Goal: Communication & Community: Share content

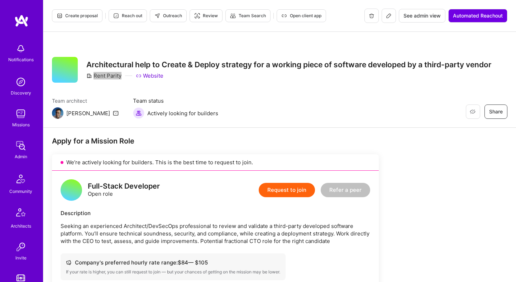
click at [121, 15] on span "Reach out" at bounding box center [127, 16] width 29 height 6
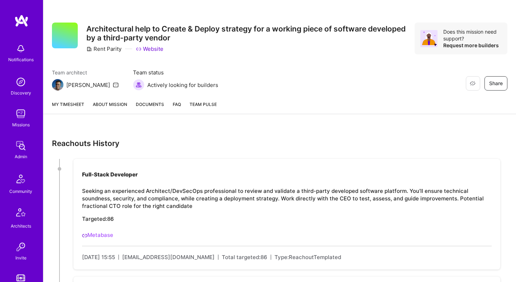
scroll to position [76, 0]
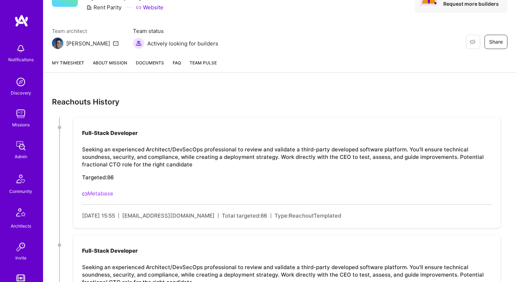
click at [106, 66] on link "About Mission" at bounding box center [110, 65] width 34 height 13
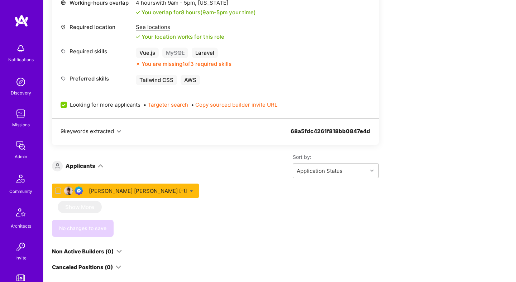
scroll to position [369, 0]
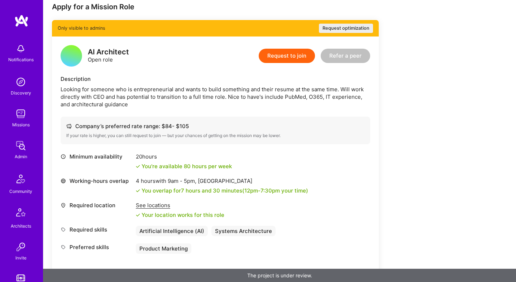
scroll to position [133, 0]
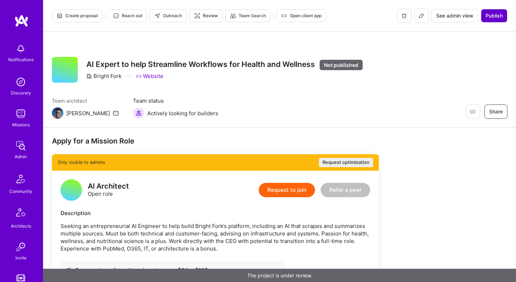
click at [500, 18] on span "Publish" at bounding box center [493, 15] width 17 height 7
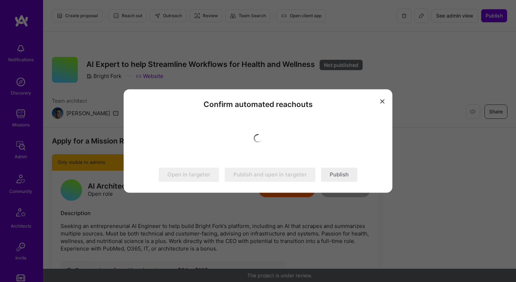
click at [337, 178] on button "Publish" at bounding box center [339, 175] width 36 height 14
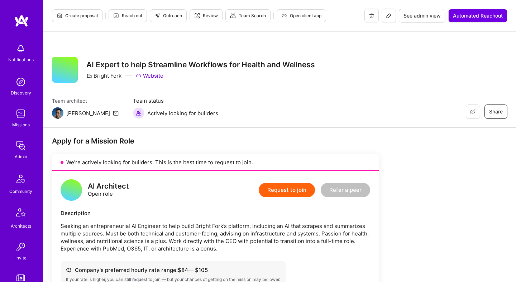
click at [165, 17] on span "Outreach" at bounding box center [168, 16] width 28 height 6
drag, startPoint x: 94, startPoint y: 74, endPoint x: 123, endPoint y: 74, distance: 29.4
click at [123, 74] on div "Bright Fork Website" at bounding box center [200, 76] width 229 height 8
drag, startPoint x: 121, startPoint y: 75, endPoint x: 91, endPoint y: 75, distance: 29.7
click at [91, 75] on div "Bright Fork" at bounding box center [103, 76] width 35 height 8
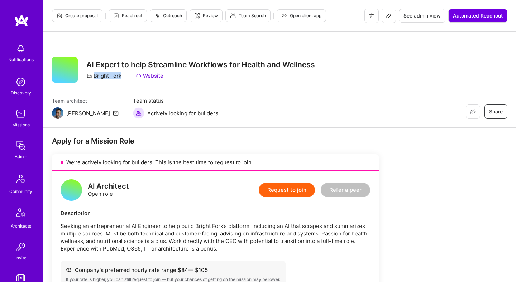
copy div "Bright Fork"
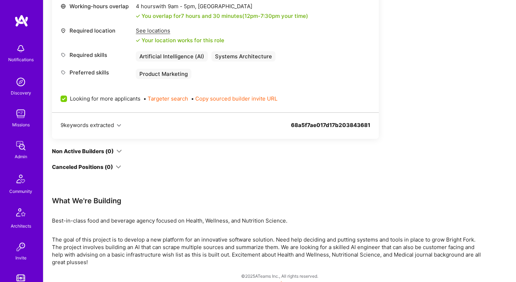
scroll to position [320, 0]
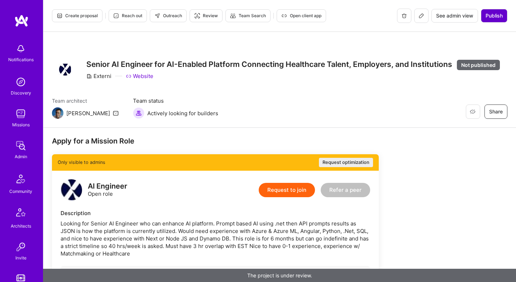
click at [494, 16] on span "Publish" at bounding box center [493, 15] width 17 height 7
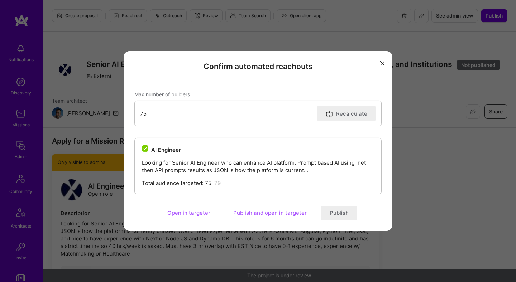
click at [341, 211] on button "Publish" at bounding box center [339, 213] width 36 height 14
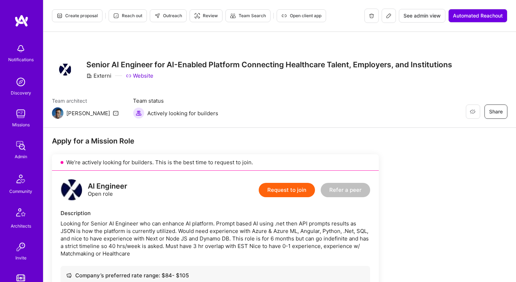
click at [176, 17] on span "Outreach" at bounding box center [168, 16] width 28 height 6
click at [100, 77] on div "Externi" at bounding box center [98, 76] width 25 height 8
copy div "Externi"
click at [114, 184] on div "AI Engineer" at bounding box center [107, 187] width 39 height 8
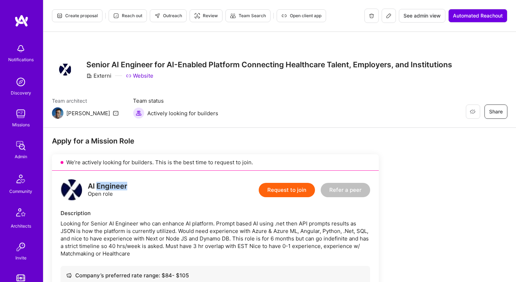
click at [114, 184] on div "AI Engineer" at bounding box center [107, 187] width 39 height 8
copy div "AI Engineer"
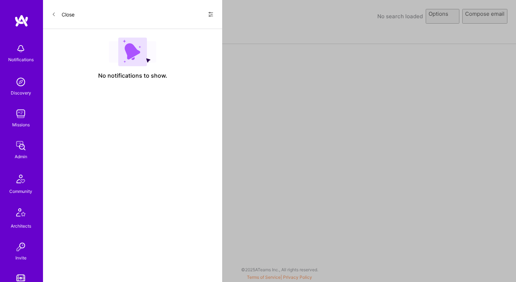
select select "rich-reachout"
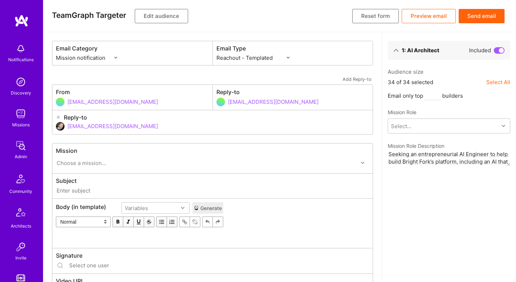
click at [165, 16] on button "Edit audience" at bounding box center [161, 16] width 53 height 14
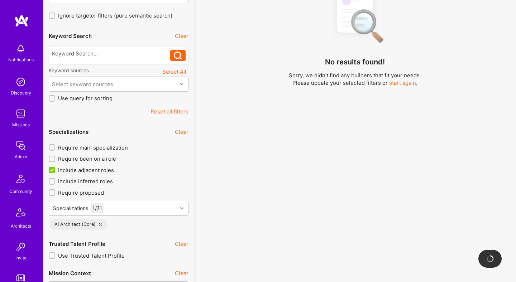
scroll to position [169, 0]
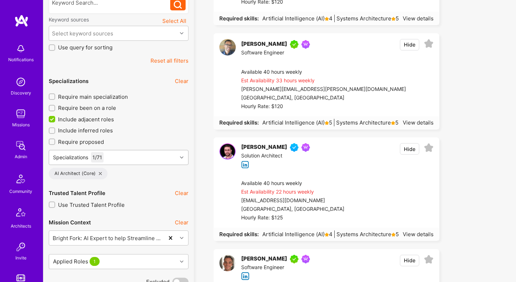
click at [128, 159] on div "Specializations 1 / 71" at bounding box center [113, 157] width 128 height 14
type input "ai en"
click at [132, 180] on icon at bounding box center [132, 180] width 4 height 4
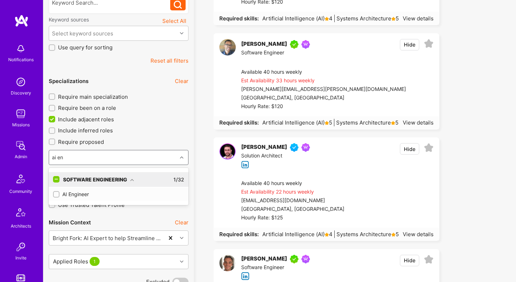
click at [81, 195] on div "AI Engineer" at bounding box center [118, 195] width 131 height 8
checkbox input "true"
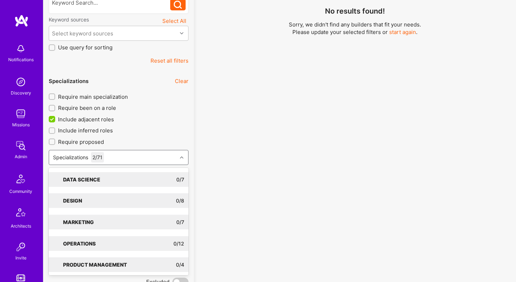
click at [200, 158] on div "No results found! Sorry, we didn't find any builders that fit your needs. Pleas…" at bounding box center [354, 47] width 311 height 226
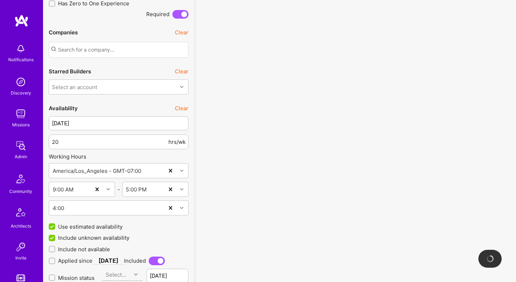
scroll to position [720, 0]
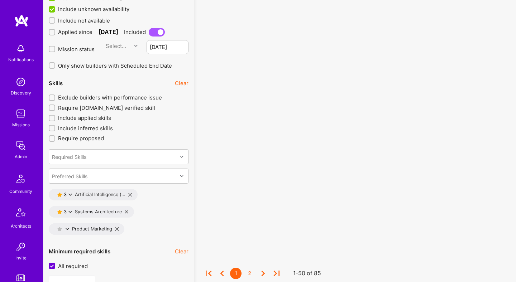
scroll to position [944, 0]
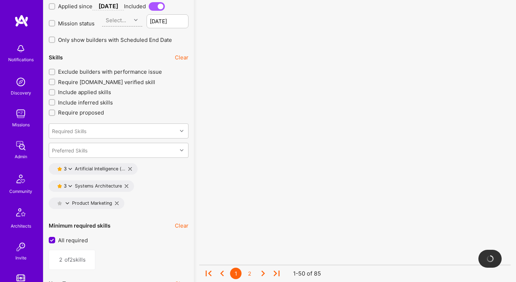
click at [186, 58] on button "Clear" at bounding box center [182, 58] width 14 height 8
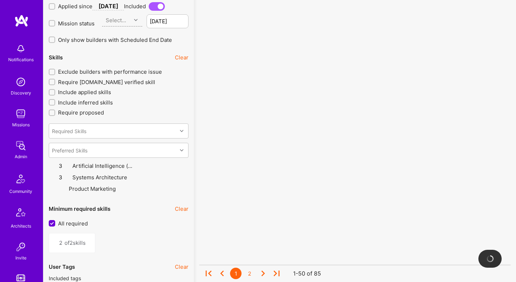
type input "0"
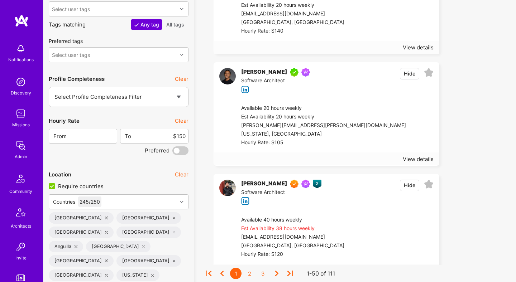
scroll to position [1250, 0]
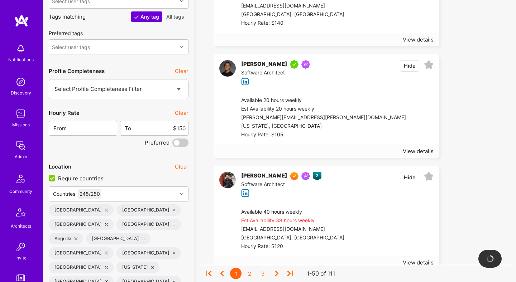
click at [183, 113] on button "Clear" at bounding box center [182, 113] width 14 height 8
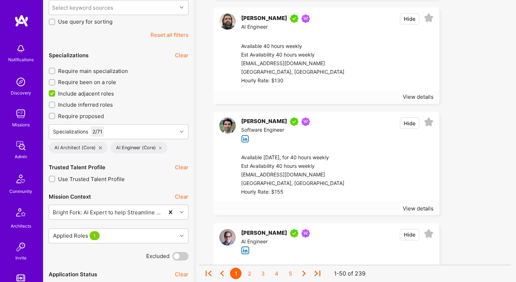
scroll to position [0, 0]
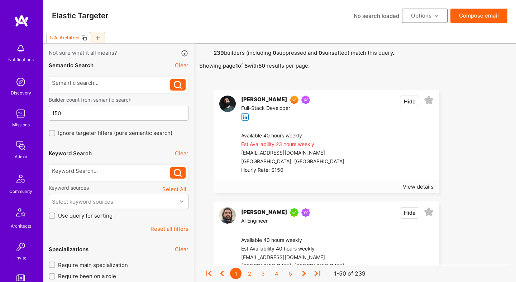
click at [468, 19] on button "Compose email" at bounding box center [478, 16] width 57 height 14
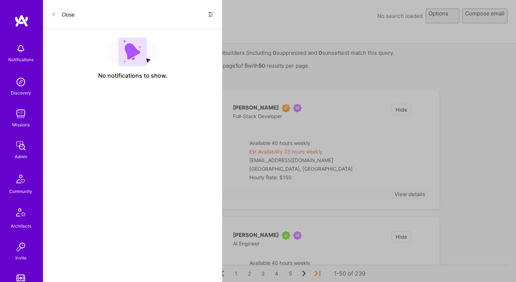
select select "rich-reachout"
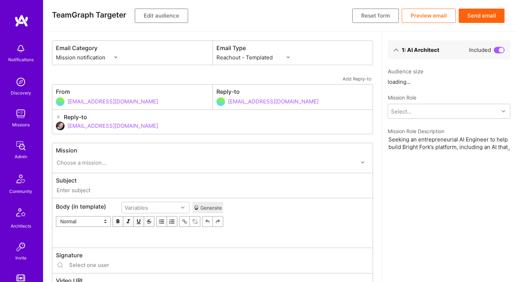
scroll to position [0, 0]
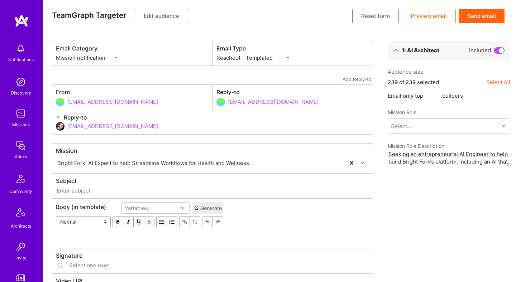
type input "A.Team // Bright Fork: AI Expert to help Streamline Workflows for Health and We…"
type input "[EMAIL_ADDRESS][DOMAIN_NAME]"
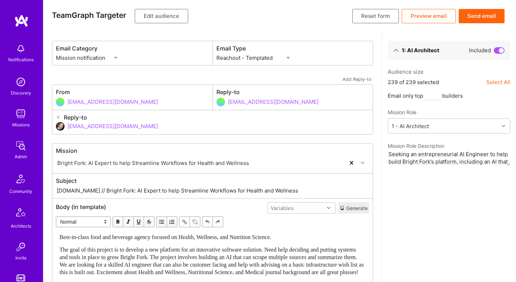
click at [99, 124] on input "dor@a.team" at bounding box center [218, 126] width 302 height 18
type input "d"
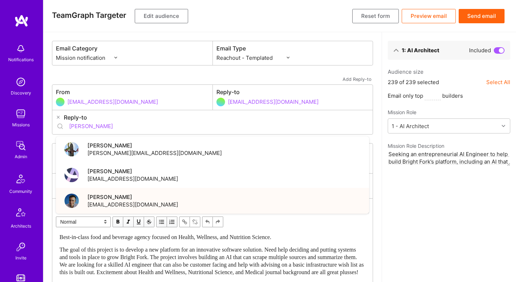
click at [120, 203] on span "[EMAIL_ADDRESS][DOMAIN_NAME]" at bounding box center [132, 205] width 91 height 8
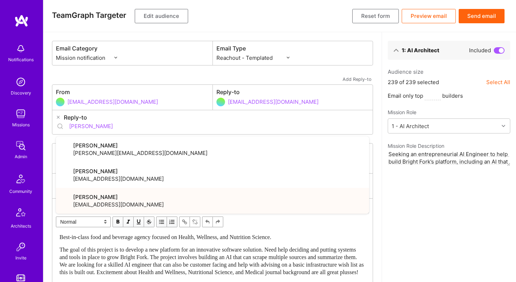
type input "[EMAIL_ADDRESS][DOMAIN_NAME]"
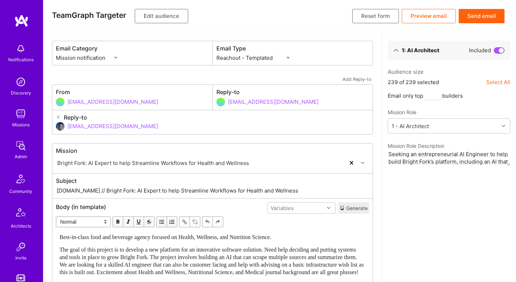
click at [113, 191] on input "A.Team // Bright Fork: AI Expert to help Streamline Workflows for Health and We…" at bounding box center [212, 191] width 313 height 8
type input "A.Team // AI Expert to help Streamline Workflows for Health and Wellness"
click at [167, 15] on button "Edit audience" at bounding box center [161, 16] width 53 height 14
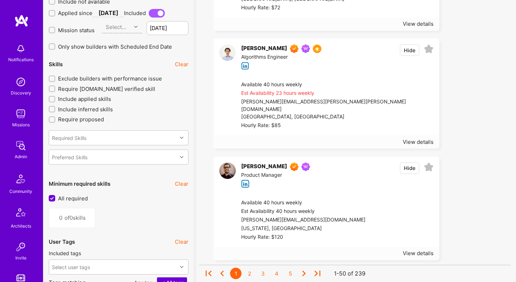
scroll to position [1032, 0]
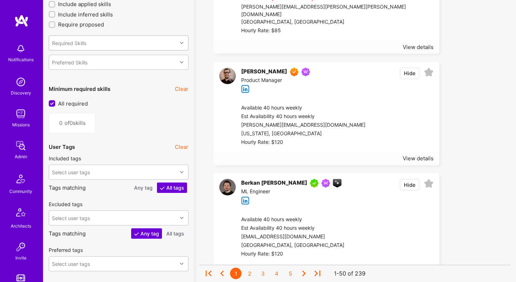
click at [128, 42] on div "Required Skills" at bounding box center [113, 43] width 128 height 14
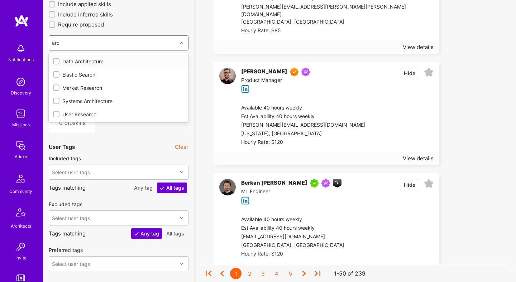
type input "archi"
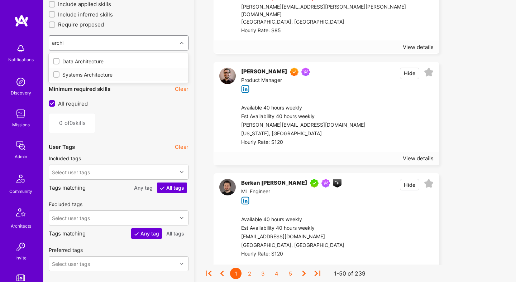
click at [100, 74] on div "Systems Architecture" at bounding box center [118, 75] width 131 height 8
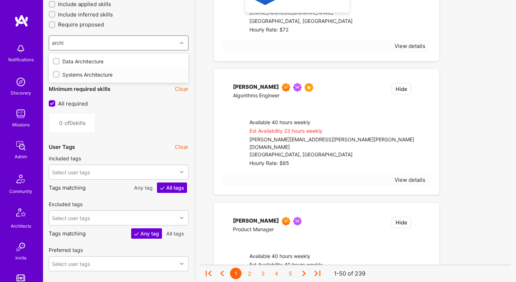
type input "1"
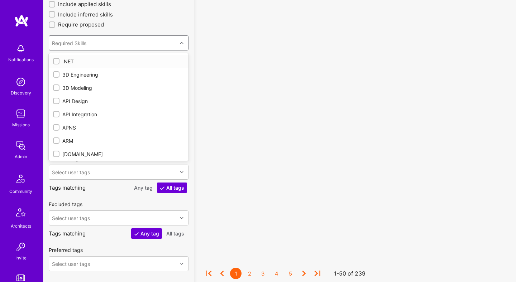
checkbox input "true"
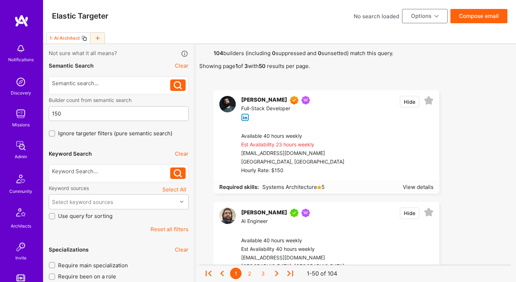
click at [466, 19] on button "Compose email" at bounding box center [478, 16] width 57 height 14
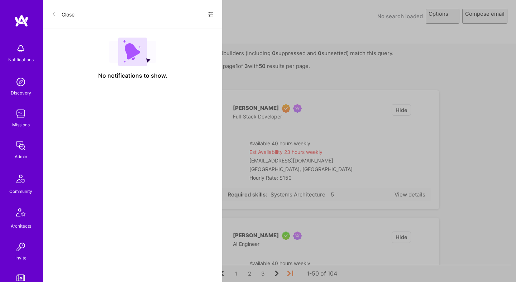
select select "rich-reachout"
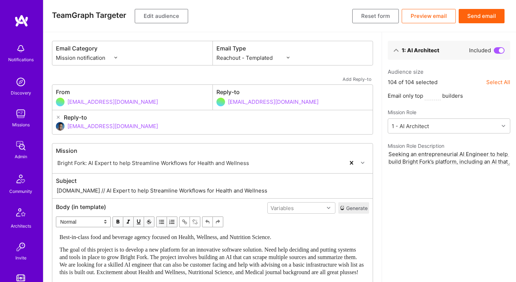
click at [427, 19] on button "Preview email" at bounding box center [429, 16] width 54 height 14
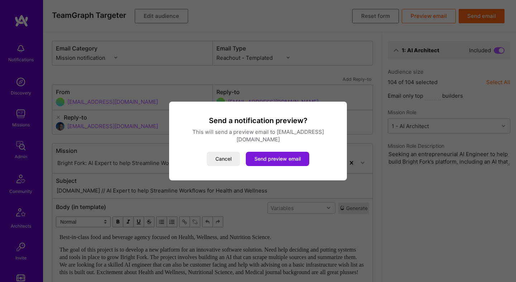
click at [296, 159] on button "Send preview email" at bounding box center [277, 159] width 63 height 14
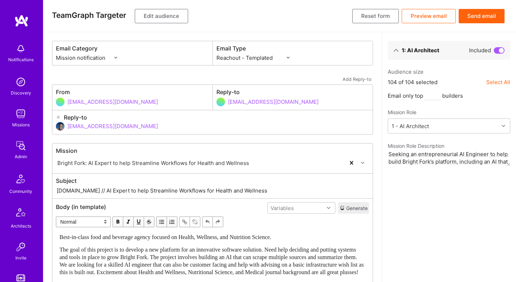
click at [479, 18] on button "Send email" at bounding box center [482, 16] width 46 height 14
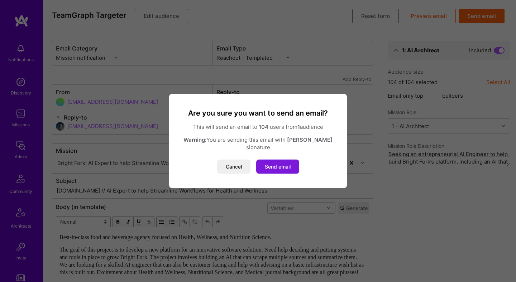
click at [282, 163] on button "Send email" at bounding box center [277, 167] width 43 height 14
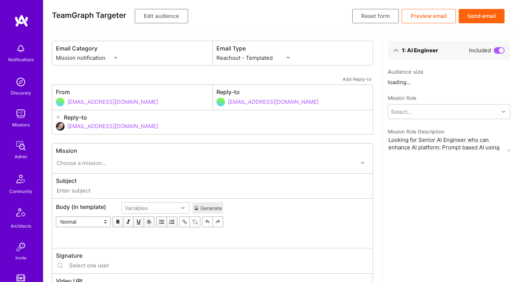
select select "rich-reachout"
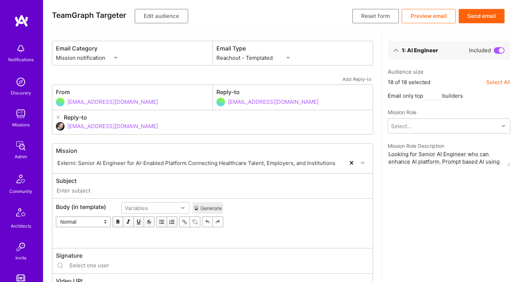
click at [167, 14] on button "Edit audience" at bounding box center [161, 16] width 53 height 14
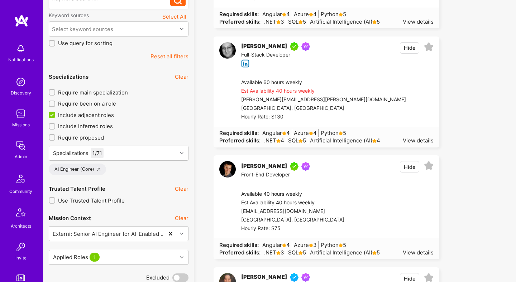
scroll to position [191, 0]
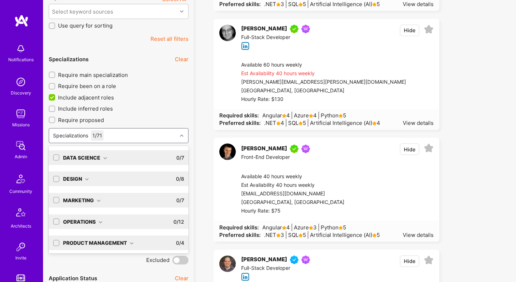
click at [152, 135] on div "Specializations 1 / 71" at bounding box center [113, 136] width 128 height 14
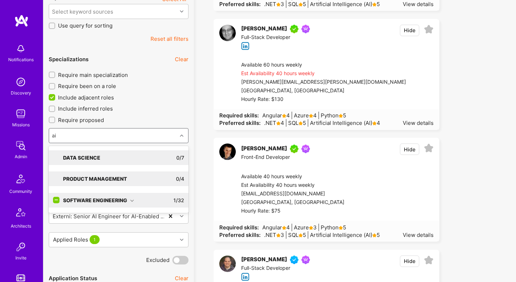
type input "ai a"
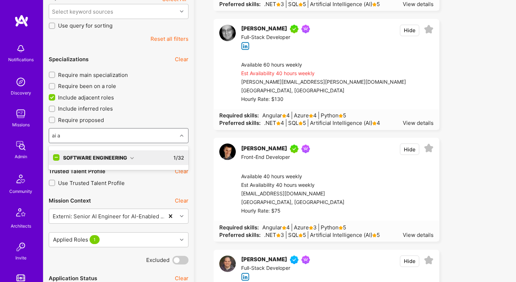
click at [131, 156] on icon at bounding box center [132, 158] width 4 height 4
click at [82, 173] on div "AI Architect" at bounding box center [118, 173] width 131 height 8
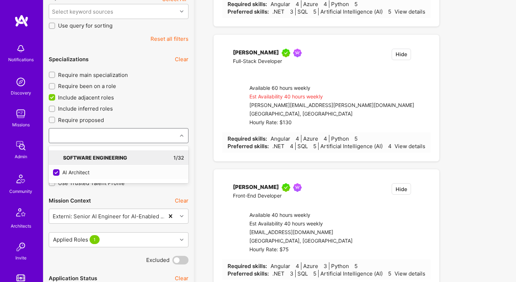
checkbox input "true"
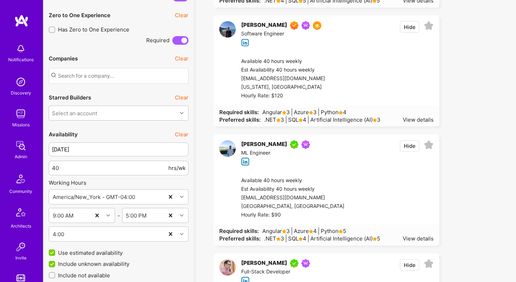
scroll to position [692, 0]
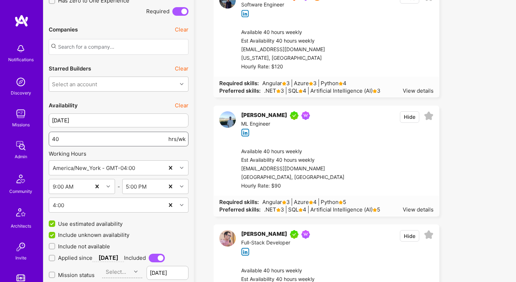
click at [118, 141] on input "40" at bounding box center [109, 139] width 115 height 18
type input "30"
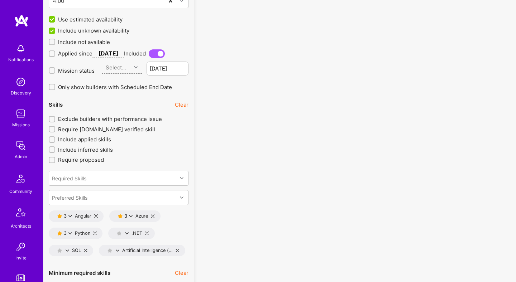
scroll to position [919, 0]
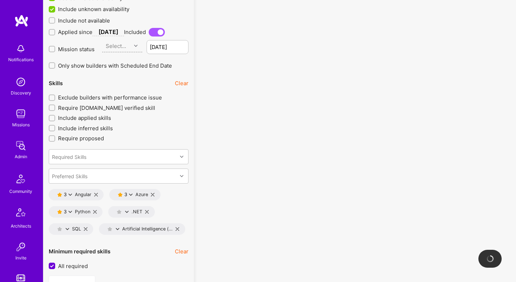
click at [181, 83] on button "Clear" at bounding box center [182, 84] width 14 height 8
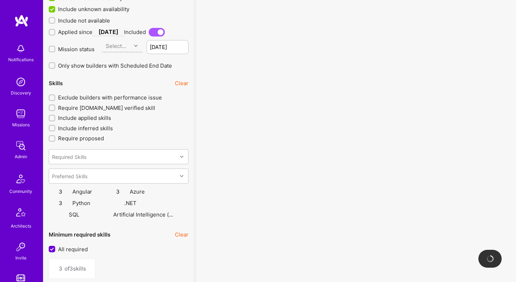
type input "0"
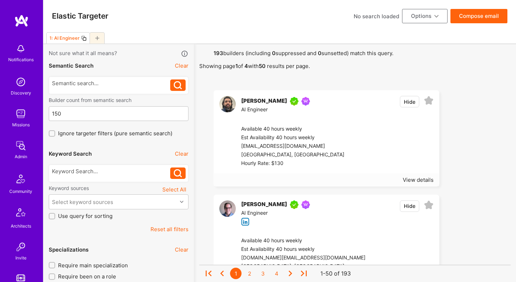
click at [474, 22] on button "Compose email" at bounding box center [478, 16] width 57 height 14
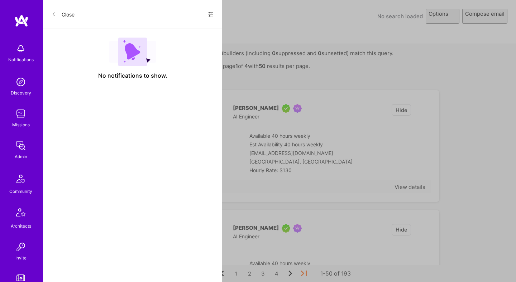
select select "rich-reachout"
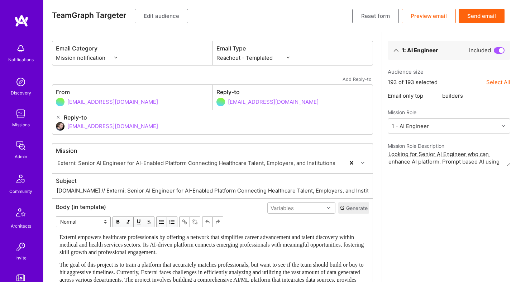
click at [212, 190] on input "A.Team // Externi: Senior AI Engineer for AI-Enabled Platform Connecting Health…" at bounding box center [212, 191] width 313 height 8
type input "[DOMAIN_NAME] // Externi: Senior AI Engineer for AI-Enabled Platform"
click at [164, 19] on button "Edit audience" at bounding box center [161, 16] width 53 height 14
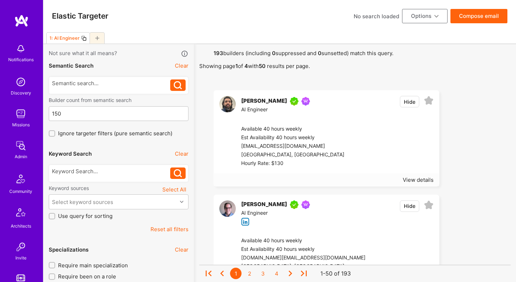
click at [83, 37] on icon at bounding box center [84, 38] width 6 height 6
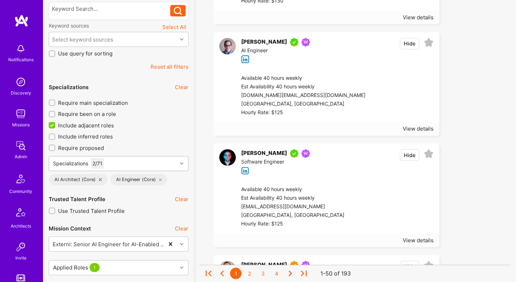
click at [132, 163] on div "Specializations 2 / 71" at bounding box center [113, 164] width 128 height 14
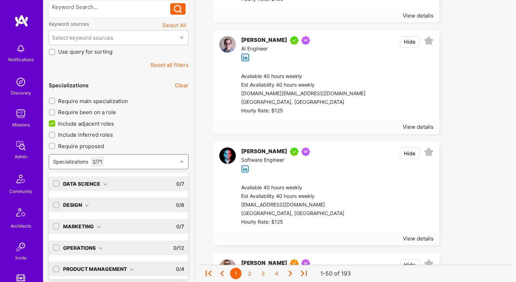
scroll to position [164, 0]
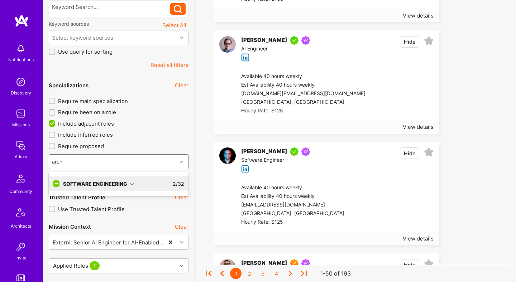
type input "archit"
click at [131, 181] on div "Software Engineering" at bounding box center [98, 184] width 71 height 8
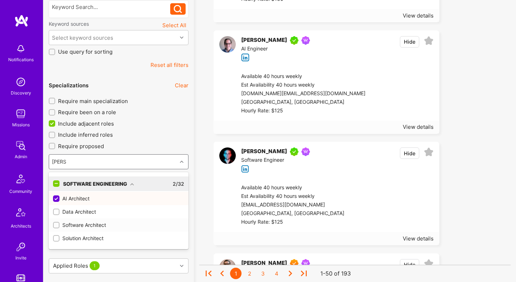
click at [83, 226] on div "Software Architect" at bounding box center [118, 225] width 131 height 8
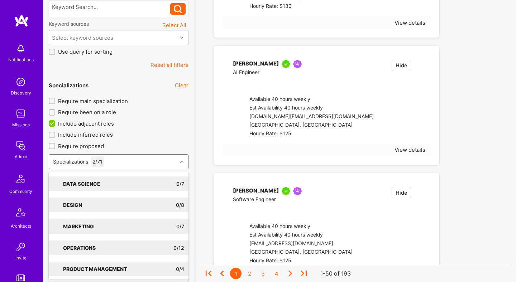
checkbox input "true"
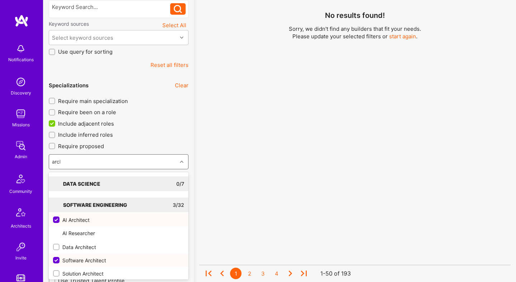
type input "archit"
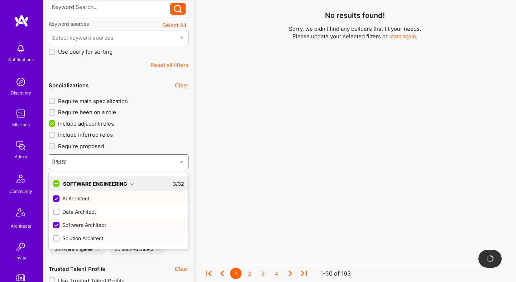
click at [90, 238] on div "Solution Architect" at bounding box center [118, 239] width 131 height 8
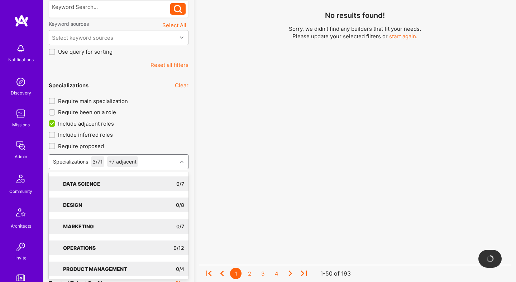
checkbox input "true"
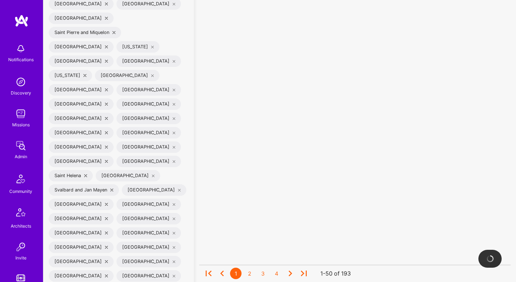
scroll to position [2743, 0]
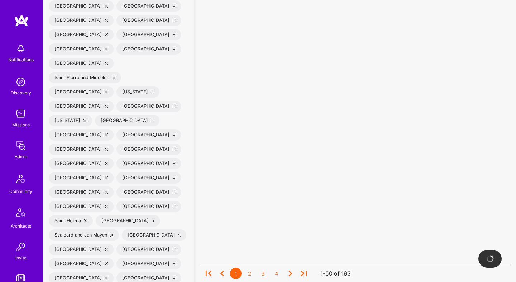
type input "artifi"
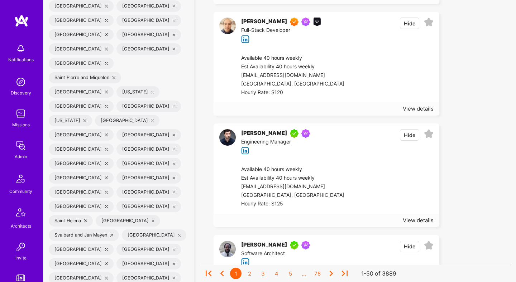
click at [198, 62] on div "3889 builders (including 0 suppressed and 0 sunsetted) match this query. Showin…" at bounding box center [355, 121] width 322 height 5640
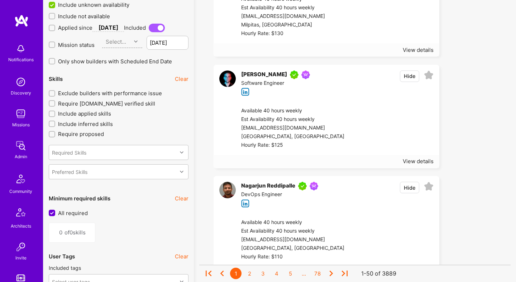
scroll to position [989, 0]
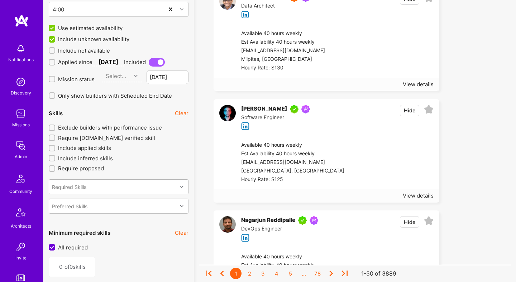
click at [123, 180] on div "Required Skills" at bounding box center [113, 187] width 128 height 14
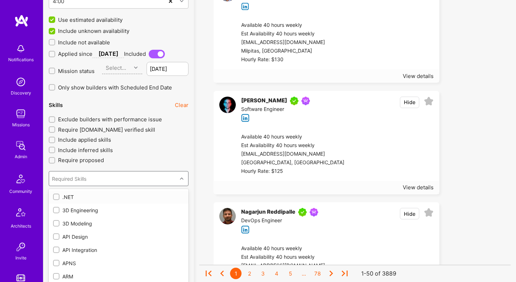
scroll to position [999, 0]
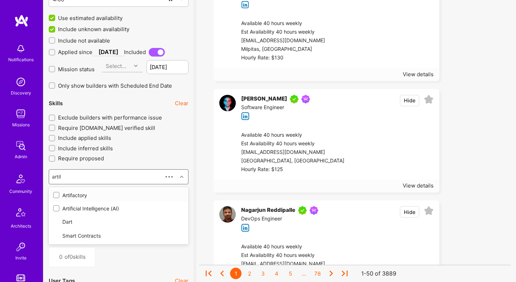
type input "artifi"
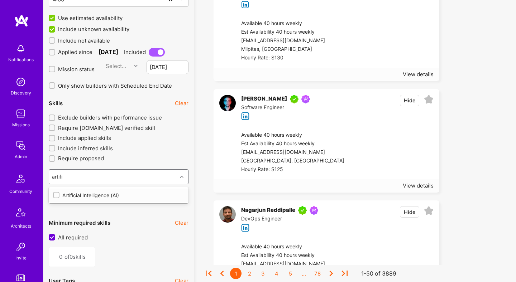
click at [108, 192] on div "Artificial Intelligence (AI)" at bounding box center [118, 196] width 131 height 8
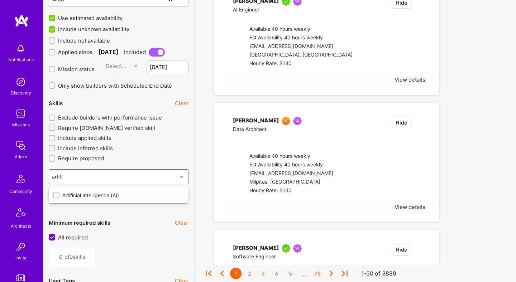
type input "1"
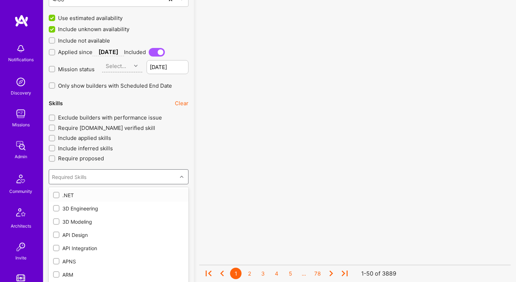
checkbox input "true"
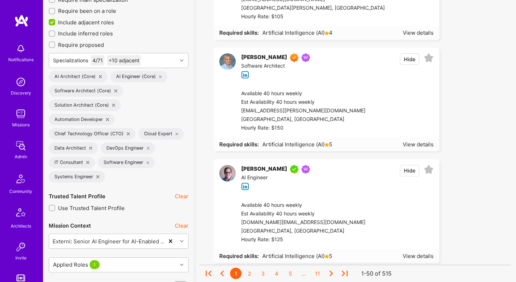
scroll to position [249, 0]
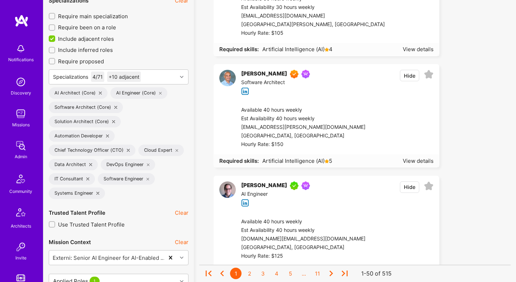
click at [105, 37] on span "Include adjacent roles" at bounding box center [86, 39] width 56 height 8
click at [56, 37] on input "Include adjacent roles" at bounding box center [52, 39] width 6 height 6
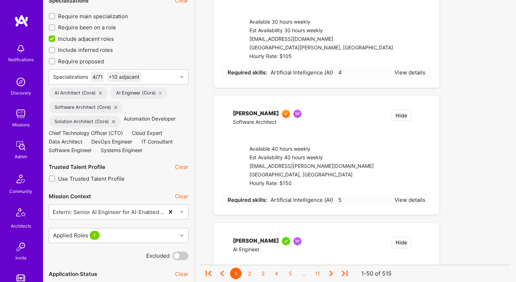
checkbox input "false"
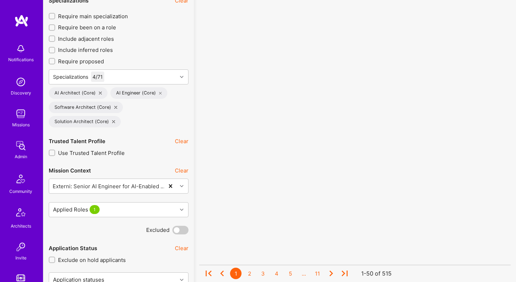
scroll to position [0, 0]
click at [158, 76] on div "Specializations 4 / 71" at bounding box center [113, 77] width 128 height 14
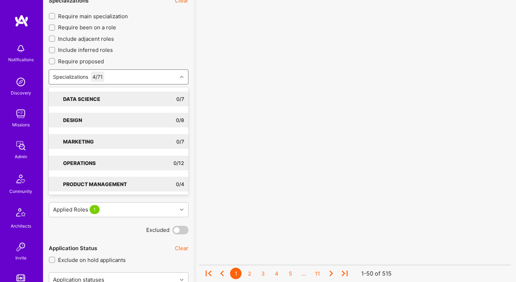
click at [158, 76] on div "Specializations 4 / 71" at bounding box center [113, 77] width 128 height 14
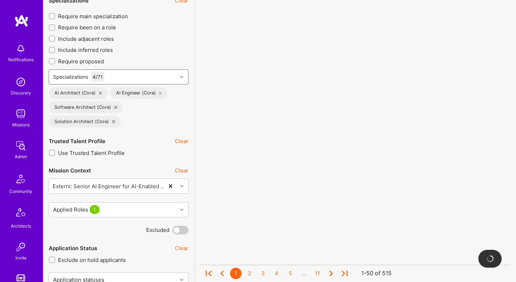
click at [99, 93] on icon at bounding box center [100, 93] width 3 height 3
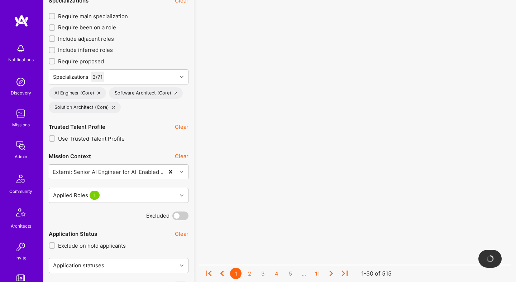
click at [98, 94] on icon at bounding box center [98, 93] width 3 height 3
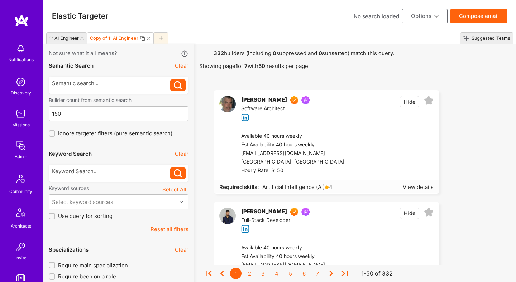
click at [484, 15] on button "Compose email" at bounding box center [478, 16] width 57 height 14
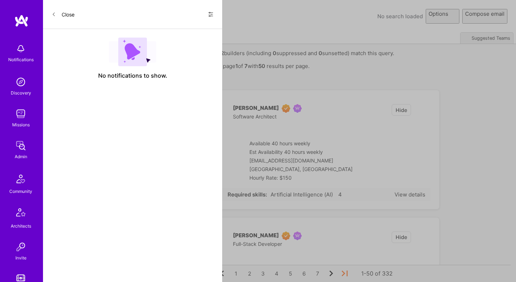
select select "rich-reachout"
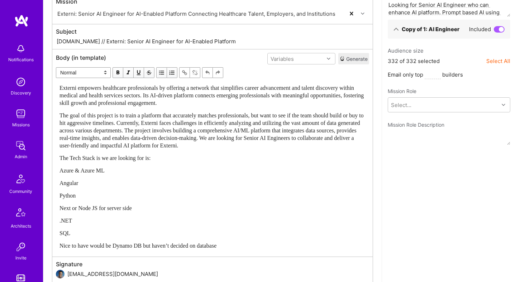
scroll to position [150, 0]
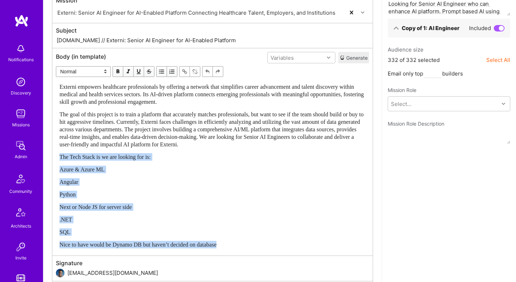
drag, startPoint x: 58, startPoint y: 158, endPoint x: 131, endPoint y: 265, distance: 129.8
click at [131, 265] on div "Mission Externi: Senior AI Engineer for AI-Enabled Platform Connecting Healthca…" at bounding box center [212, 150] width 321 height 314
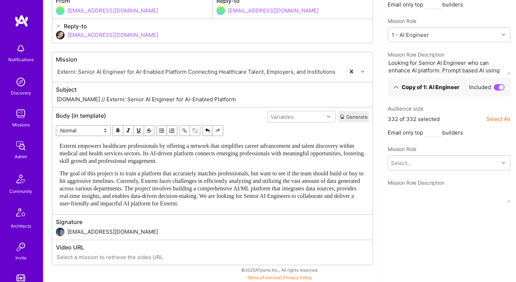
scroll to position [0, 0]
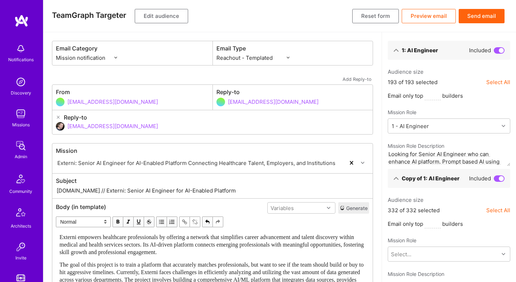
click at [155, 16] on button "Edit audience" at bounding box center [161, 16] width 53 height 14
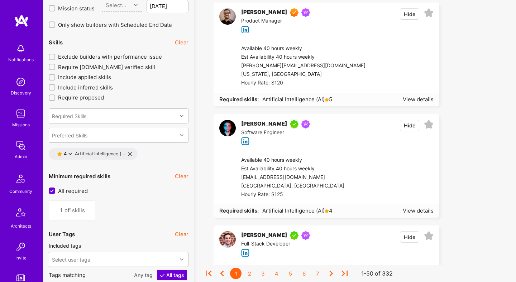
scroll to position [985, 0]
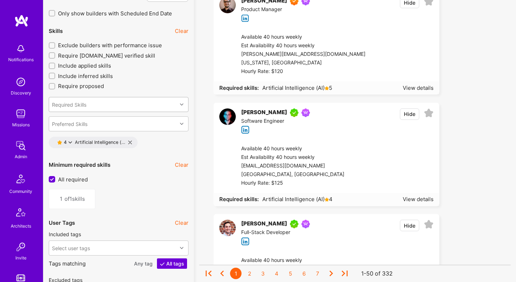
click at [119, 104] on div "Required Skills" at bounding box center [113, 104] width 128 height 14
type input "azur"
click at [54, 121] on input "checkbox" at bounding box center [56, 123] width 5 height 5
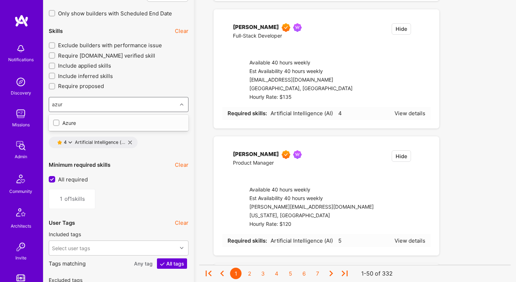
checkbox input "false"
type input "2"
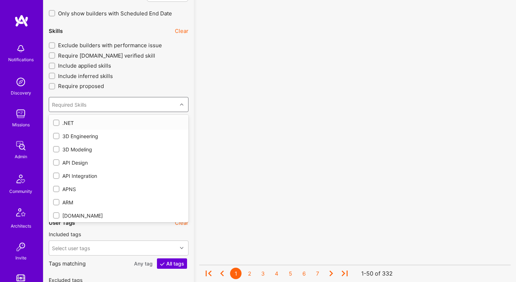
checkbox input "true"
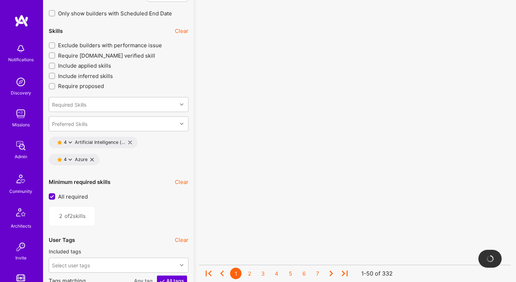
click at [70, 159] on icon at bounding box center [70, 160] width 4 height 4
click at [92, 193] on button "3 star s" at bounding box center [102, 194] width 54 height 15
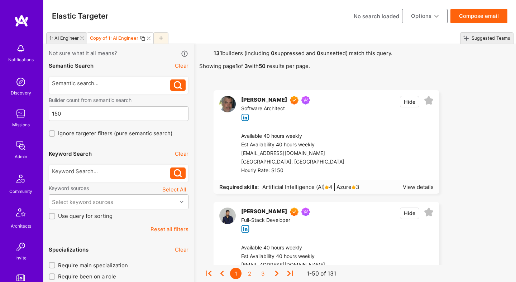
click at [478, 17] on button "Compose email" at bounding box center [478, 16] width 57 height 14
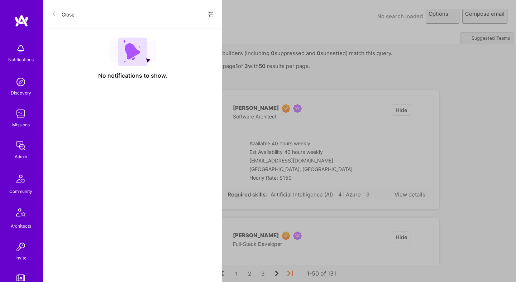
select select "rich-reachout"
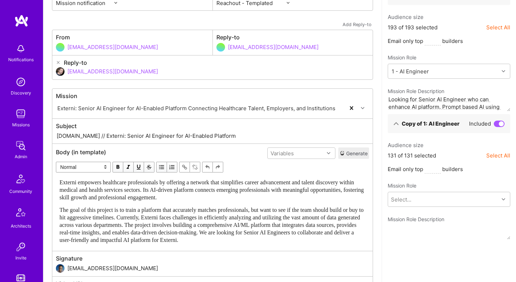
scroll to position [8, 0]
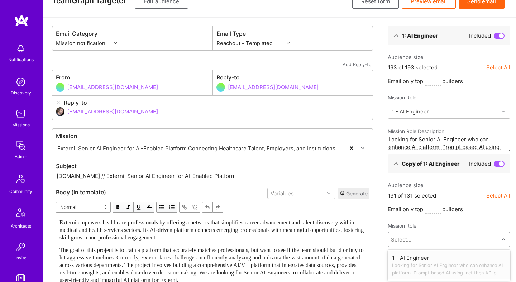
click at [431, 248] on div "Audience size 131 of 131 selected Select All Email only top builders Mission Ro…" at bounding box center [449, 231] width 123 height 98
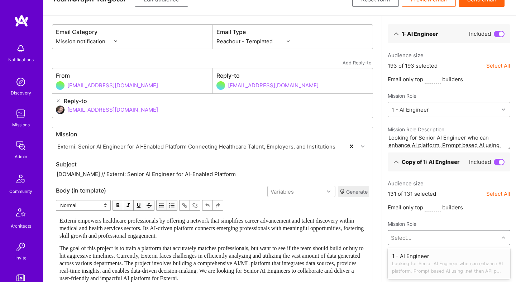
click at [425, 263] on span "Looking for Senior AI Engineer who can enhance AI platform. Prompt based AI usi…" at bounding box center [449, 267] width 114 height 15
type textarea "Looking for Senior AI Engineer who can enhance AI platform. Prompt based AI usi…"
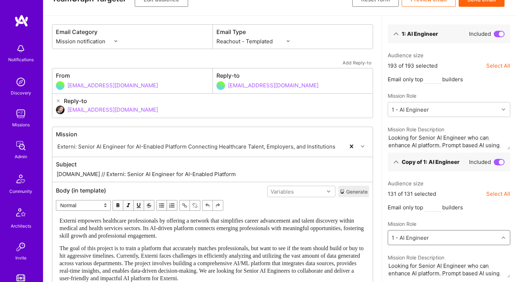
click at [101, 109] on input "[EMAIL_ADDRESS][DOMAIN_NAME]" at bounding box center [218, 110] width 302 height 18
type input "d"
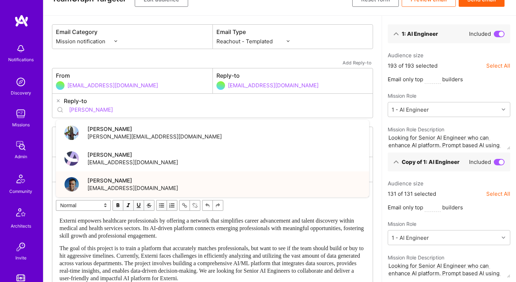
click at [106, 182] on span "[PERSON_NAME]" at bounding box center [132, 181] width 91 height 8
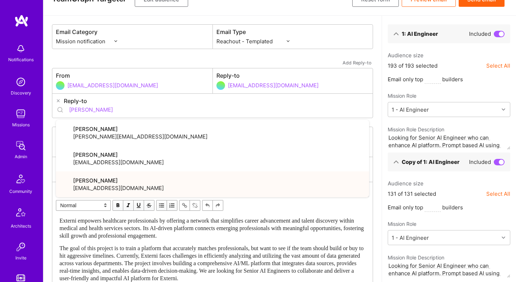
type input "[EMAIL_ADDRESS][DOMAIN_NAME]"
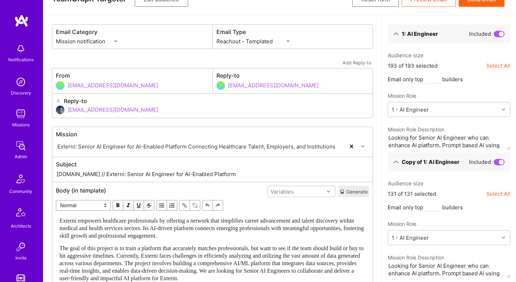
scroll to position [0, 0]
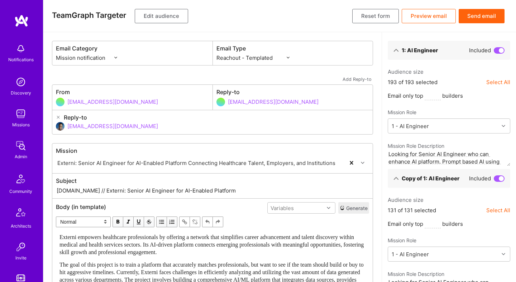
click at [433, 17] on button "Preview email" at bounding box center [429, 16] width 54 height 14
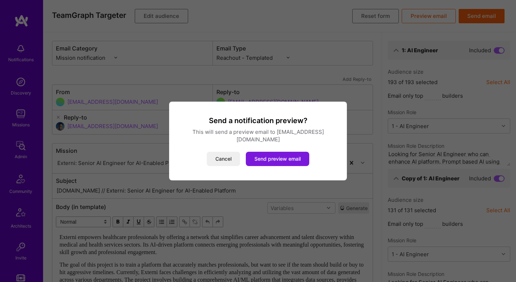
click at [290, 155] on button "Send preview email" at bounding box center [277, 159] width 63 height 14
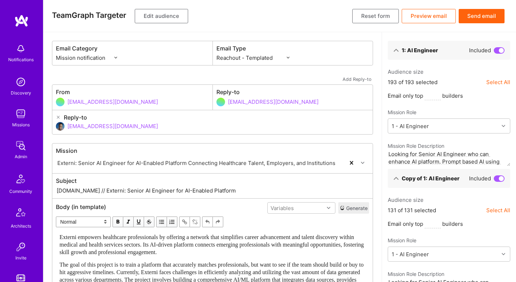
select select "rich-reachout"
click at [485, 18] on button "Send email" at bounding box center [482, 16] width 46 height 14
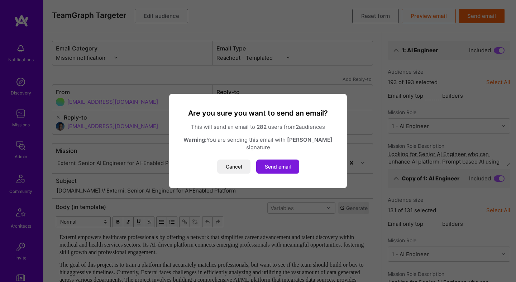
click at [282, 162] on button "Send email" at bounding box center [277, 167] width 43 height 14
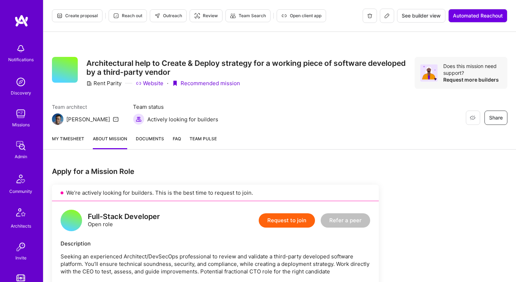
click at [135, 214] on div "Full-Stack Developer" at bounding box center [124, 217] width 72 height 8
copy div "Full-Stack Developer"
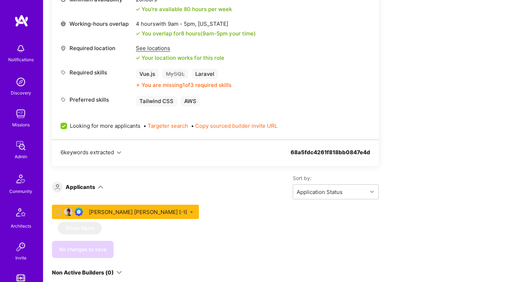
scroll to position [359, 0]
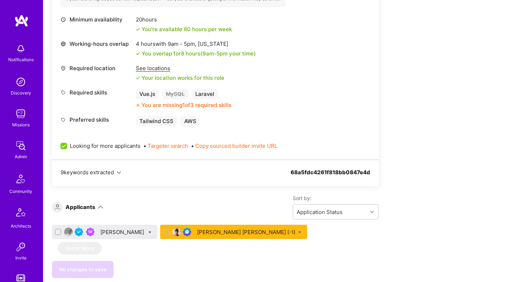
scroll to position [322, 0]
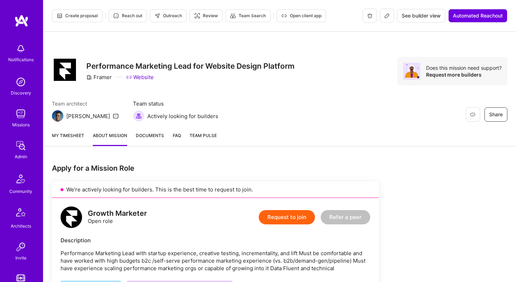
click at [170, 18] on span "Outreach" at bounding box center [168, 16] width 28 height 6
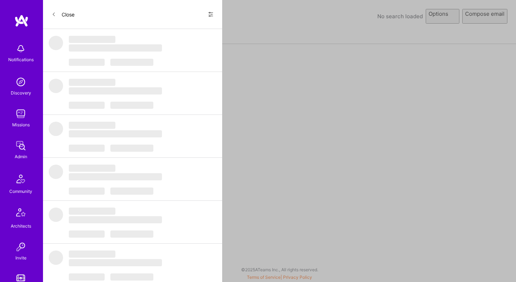
select select "rich-reachout"
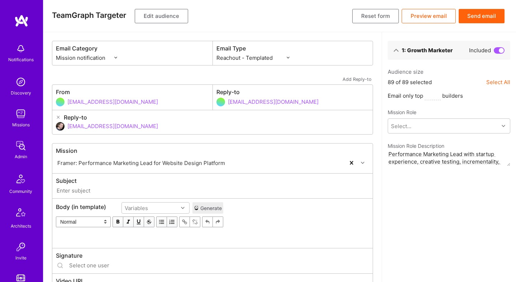
type input "[DOMAIN_NAME] // Framer: Performance Marketing Lead for Website Design Platform"
type input "[EMAIL_ADDRESS][DOMAIN_NAME]"
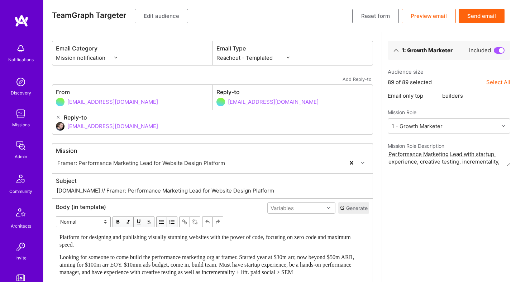
click at [170, 18] on button "Edit audience" at bounding box center [161, 16] width 53 height 14
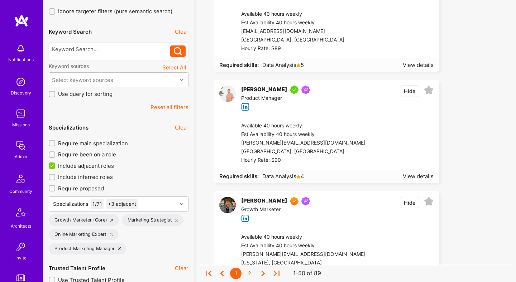
scroll to position [120, 0]
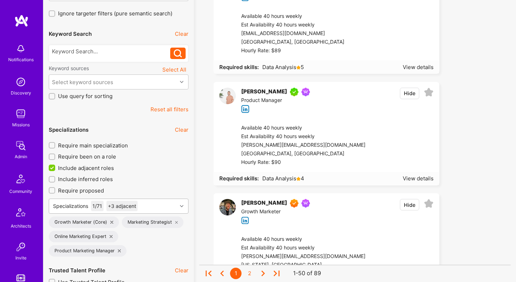
click at [162, 203] on div "Specializations 1 / 71 +3 adjacent" at bounding box center [113, 206] width 128 height 14
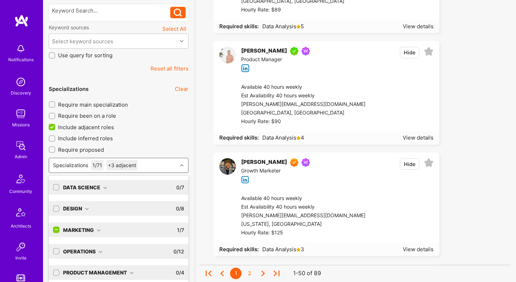
scroll to position [164, 0]
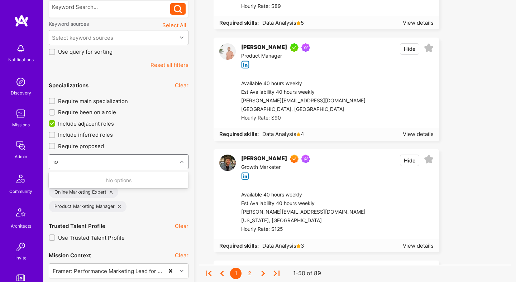
type input "פ"
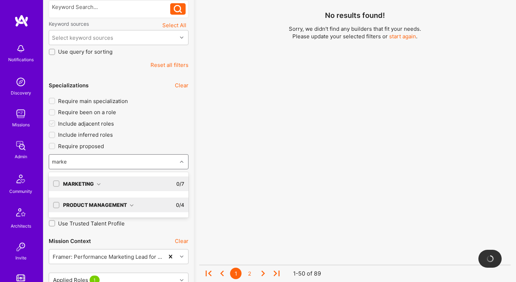
type input "market"
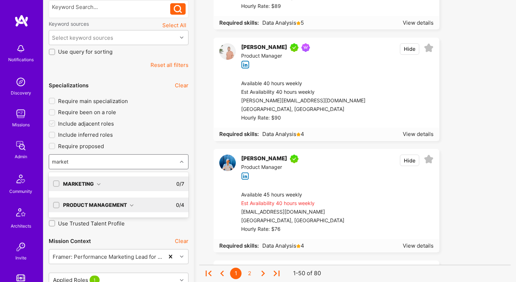
click at [100, 182] on div "Marketing" at bounding box center [82, 184] width 38 height 8
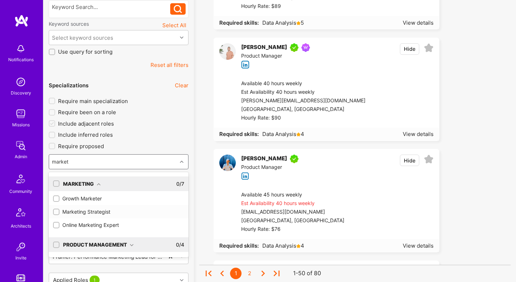
click at [77, 212] on div "Marketing Strategist" at bounding box center [118, 212] width 131 height 8
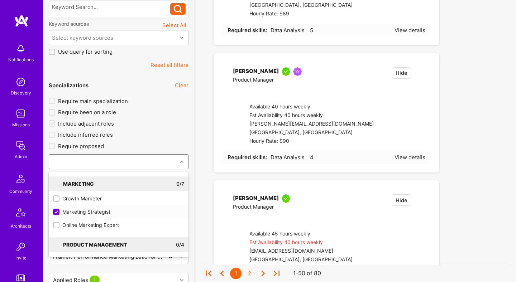
checkbox input "true"
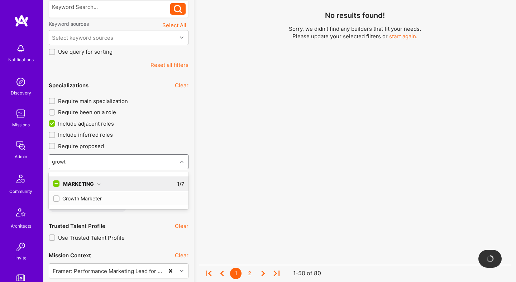
type input "growth"
click at [90, 200] on div "Growth Marketer" at bounding box center [118, 199] width 131 height 8
checkbox input "true"
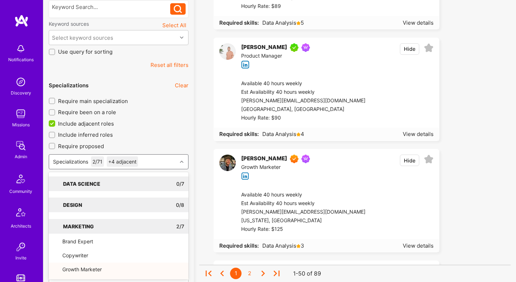
drag, startPoint x: 90, startPoint y: 200, endPoint x: 215, endPoint y: 178, distance: 127.4
click at [215, 178] on div "[PERSON_NAME] Growth Marketer Hide" at bounding box center [326, 167] width 225 height 36
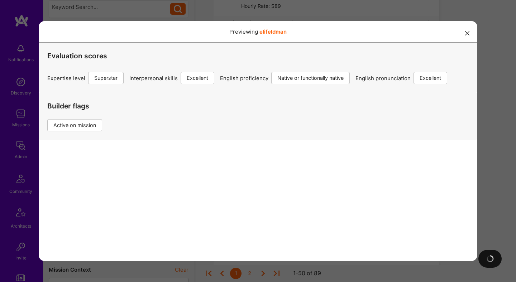
click at [468, 35] on button "modal" at bounding box center [467, 33] width 9 height 12
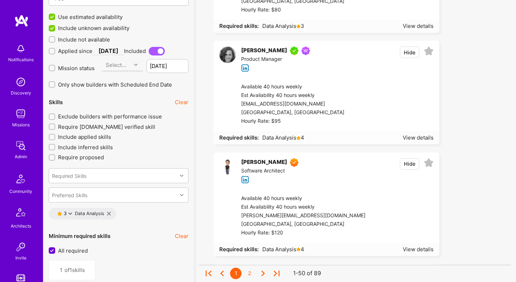
scroll to position [1053, 0]
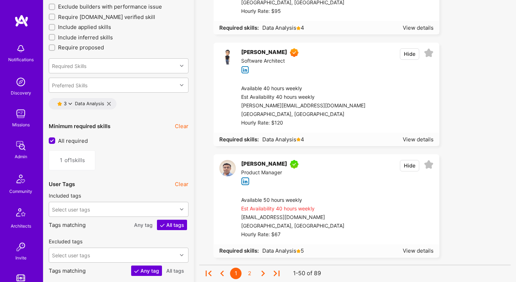
click at [109, 102] on icon at bounding box center [109, 104] width 4 height 4
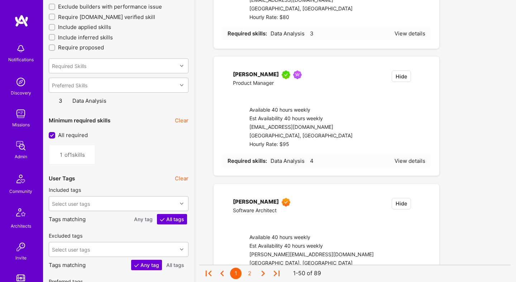
type input "0"
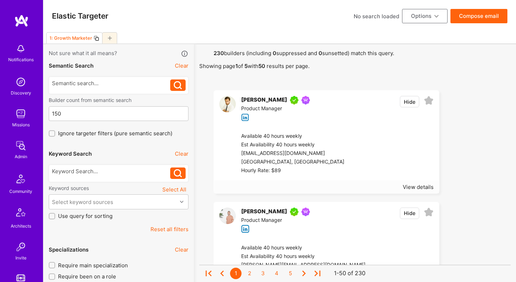
click at [470, 18] on button "Compose email" at bounding box center [478, 16] width 57 height 14
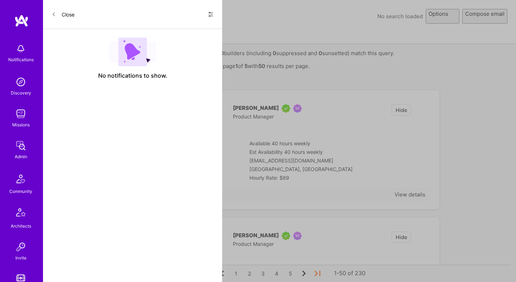
select select "rich-reachout"
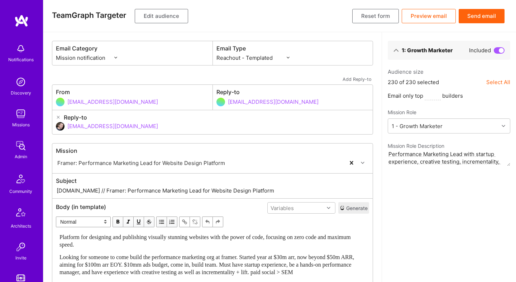
click at [183, 186] on div "Subject [DOMAIN_NAME] // Framer: Performance Marketing Lead for Website Design …" at bounding box center [212, 186] width 320 height 25
click at [182, 191] on input "[DOMAIN_NAME] // Framer: Performance Marketing Lead for Website Design Platform" at bounding box center [212, 191] width 313 height 8
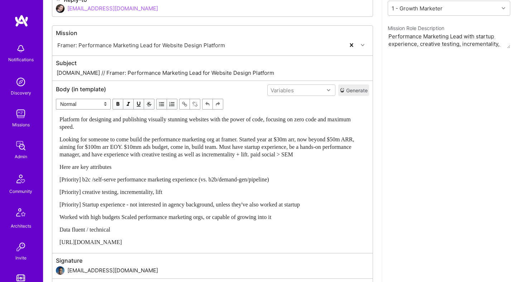
scroll to position [138, 0]
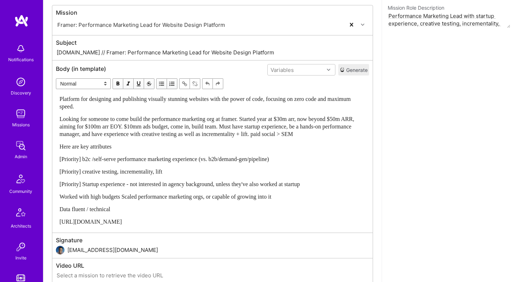
click at [260, 159] on div "Platform for designing and publishing visually stunning websites with the power…" at bounding box center [212, 160] width 306 height 130
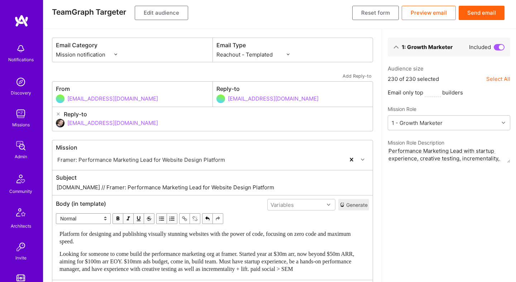
scroll to position [0, 0]
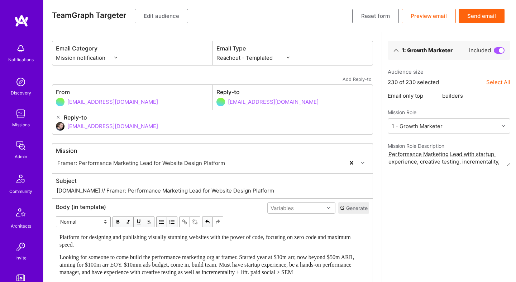
click at [181, 125] on input "[EMAIL_ADDRESS][DOMAIN_NAME]" at bounding box center [218, 126] width 302 height 18
type input "d"
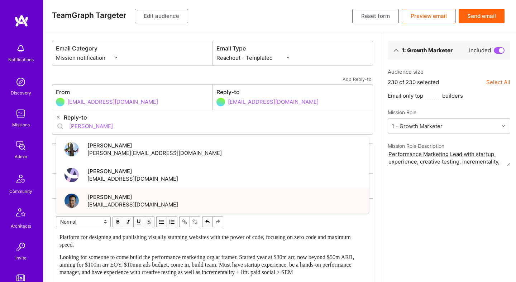
click at [149, 200] on div "[PERSON_NAME] [PERSON_NAME][EMAIL_ADDRESS][DOMAIN_NAME]" at bounding box center [212, 201] width 313 height 26
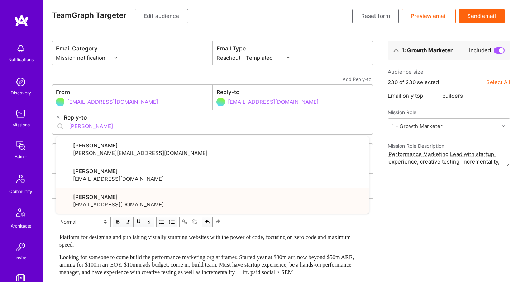
type input "[EMAIL_ADDRESS][DOMAIN_NAME]"
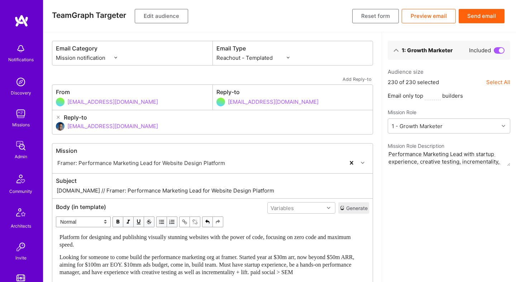
click at [391, 190] on div "1: Growth Marketer Included Audience size 230 of 230 selected Select All Email …" at bounding box center [449, 191] width 134 height 319
click at [483, 12] on button "Send email" at bounding box center [482, 16] width 46 height 14
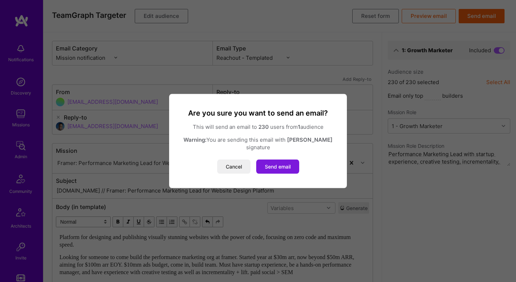
click at [284, 164] on button "Send email" at bounding box center [277, 167] width 43 height 14
